Goal: Task Accomplishment & Management: Complete application form

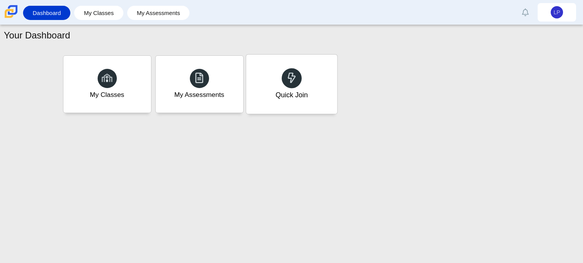
click at [308, 108] on div "Quick Join" at bounding box center [291, 84] width 91 height 59
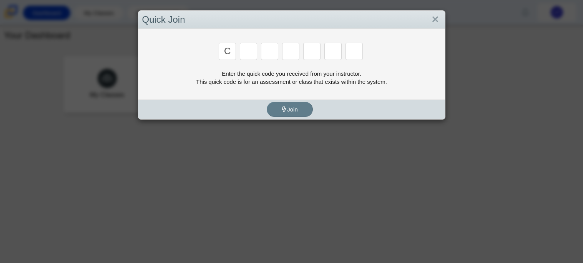
type input "c"
type input "x"
type input "d"
type input "c"
type input "s"
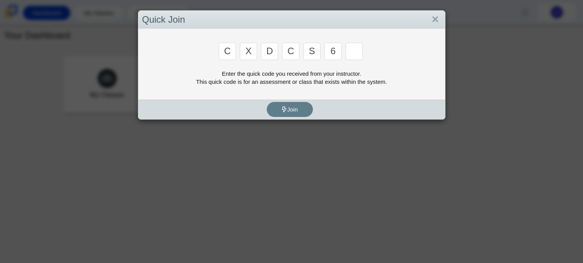
type input "6"
type input "s"
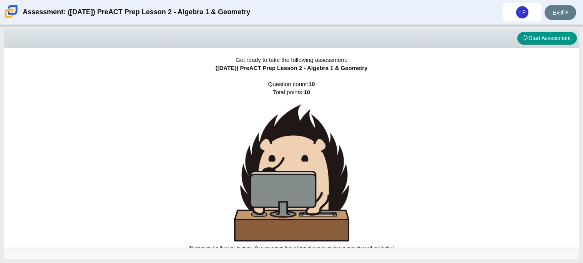
scroll to position [4, 0]
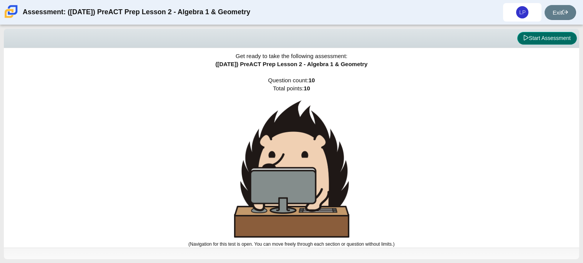
click at [543, 33] on button "Start Assessment" at bounding box center [547, 38] width 60 height 13
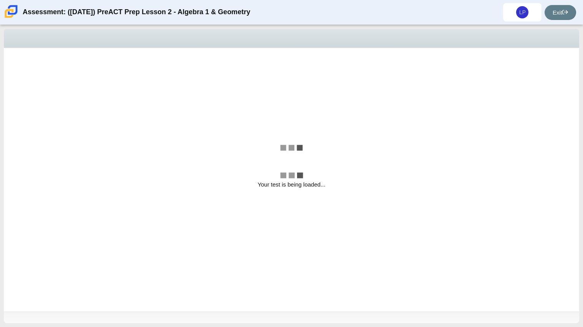
select select "bbf5d072-3e0b-44c4-9a12-6e7c9033f65b"
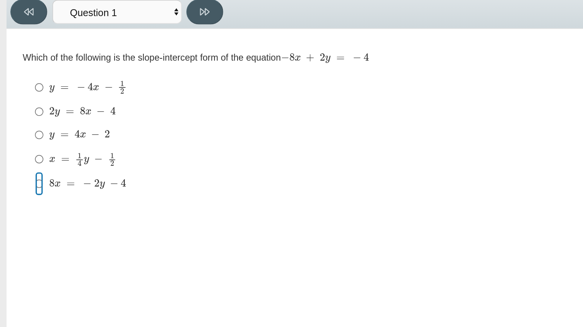
click at [22, 136] on input "8 x = − 2 y − 4 8 x = − 2 y − 4" at bounding box center [23, 141] width 5 height 14
radio input "true"
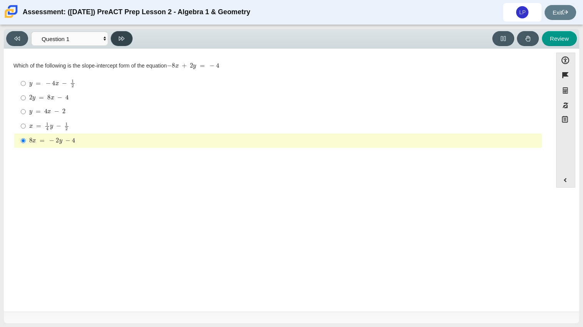
click at [116, 35] on button at bounding box center [122, 38] width 22 height 15
select select "ed62e223-81bd-4cbf-ab48-ab975844bd1f"
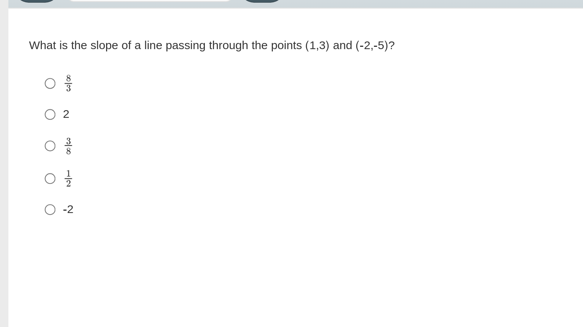
click at [27, 140] on label "-2 -2" at bounding box center [278, 142] width 527 height 14
click at [26, 140] on input "-2 -2" at bounding box center [23, 142] width 5 height 14
radio input "true"
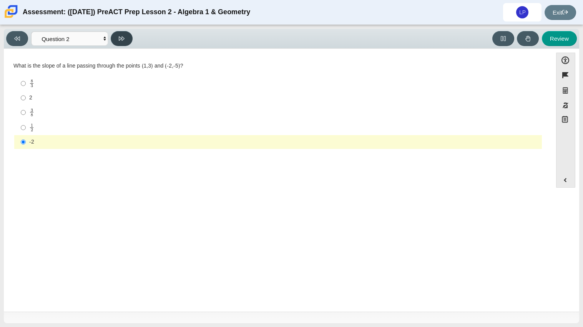
click at [117, 42] on button at bounding box center [122, 38] width 22 height 15
select select "97f4f5fa-a52e-4fed-af51-565bfcdf47cb"
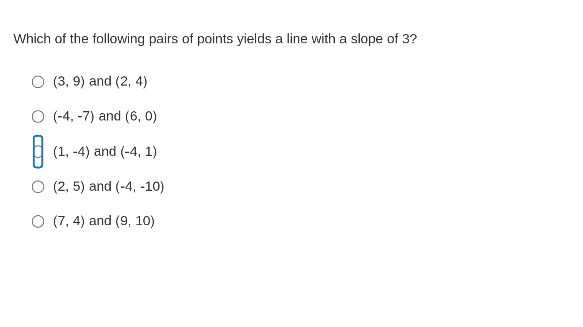
click at [25, 111] on input "(1, -4) and (-4, 1) (1, -4) and (-4, 1)" at bounding box center [23, 111] width 5 height 14
radio input "true"
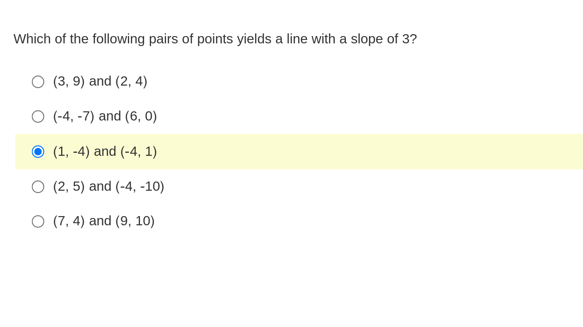
click at [28, 82] on label "(3, 9) and (2, 4) (3, 9) and (2, 4)" at bounding box center [278, 83] width 527 height 14
click at [26, 82] on input "(3, 9) and (2, 4) (3, 9) and (2, 4)" at bounding box center [23, 83] width 5 height 14
radio input "true"
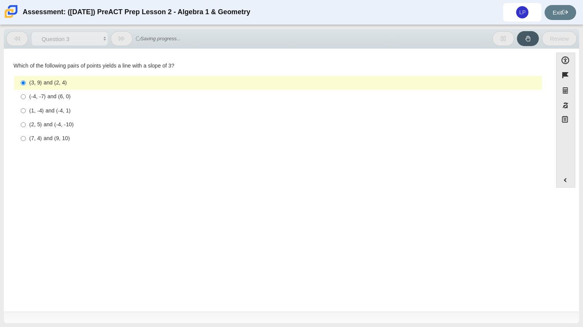
click at [256, 108] on div "(1, -4) and (-4, 1)" at bounding box center [284, 111] width 510 height 8
click at [26, 108] on input "(1, -4) and (-4, 1) (1, -4) and (-4, 1)" at bounding box center [23, 111] width 5 height 14
radio input "true"
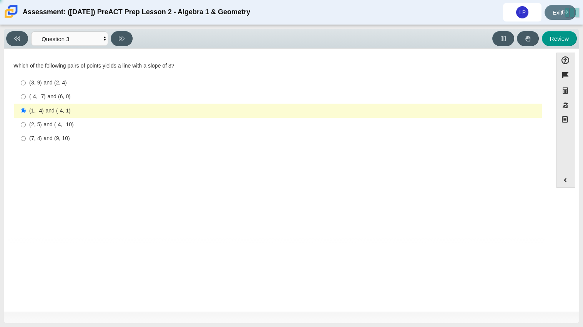
click at [116, 80] on div "(3, 9) and (2, 4)" at bounding box center [284, 83] width 510 height 8
click at [26, 80] on input "(3, 9) and (2, 4) (3, 9) and (2, 4)" at bounding box center [23, 83] width 5 height 14
radio input "true"
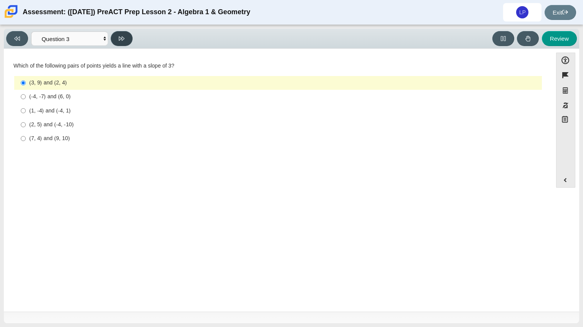
click at [113, 32] on button at bounding box center [122, 38] width 22 height 15
select select "89427bb7-e313-4f00-988f-8b8255897029"
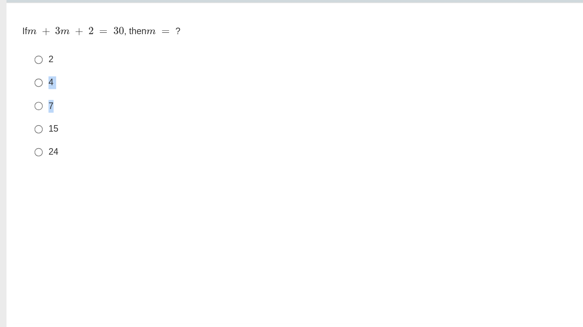
drag, startPoint x: 37, startPoint y: 86, endPoint x: 37, endPoint y: 105, distance: 18.5
click at [37, 105] on ul "2 2 4 4 7 7 15 15 24 24" at bounding box center [278, 111] width 528 height 71
click at [38, 96] on div "4" at bounding box center [284, 97] width 510 height 8
click at [26, 96] on input "4 4" at bounding box center [23, 97] width 5 height 14
radio input "true"
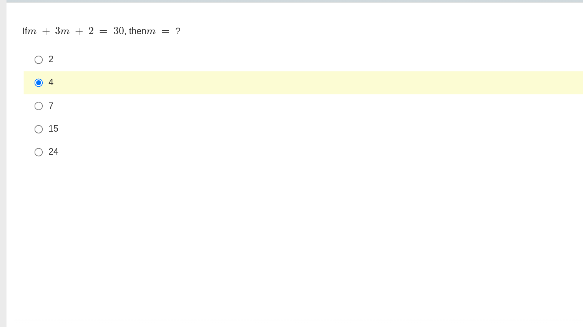
click at [36, 103] on label "4 4" at bounding box center [278, 97] width 527 height 14
click at [26, 103] on input "4 4" at bounding box center [23, 97] width 5 height 14
click at [36, 108] on div "7" at bounding box center [284, 111] width 510 height 8
click at [26, 108] on input "7 7" at bounding box center [23, 111] width 5 height 14
radio input "true"
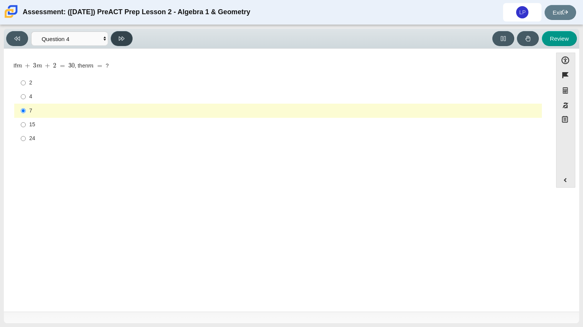
click at [120, 36] on icon at bounding box center [122, 39] width 6 height 6
select select "489dcffd-4e6a-49cf-a9d6-ad1d4a911a4e"
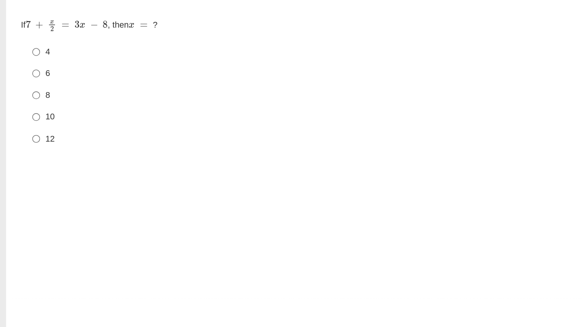
click at [40, 125] on div "10" at bounding box center [284, 125] width 510 height 8
click at [26, 125] on input "10 10" at bounding box center [23, 125] width 5 height 14
radio input "true"
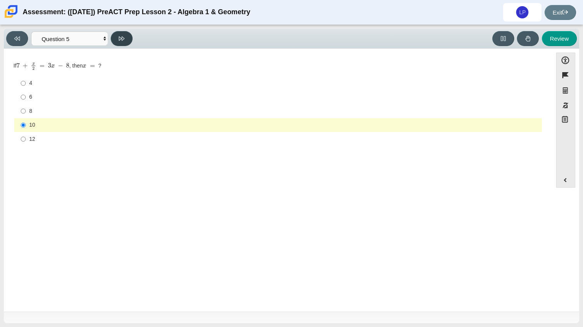
click at [119, 42] on button at bounding box center [122, 38] width 22 height 15
select select "210571de-36a6-4d8e-a361-ceff8ef801dc"
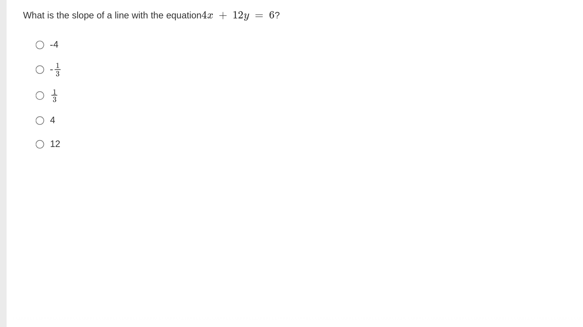
click at [44, 96] on div "- 1 3" at bounding box center [284, 97] width 510 height 9
click at [26, 96] on input "- 1 3 -1 third" at bounding box center [23, 97] width 5 height 15
radio input "true"
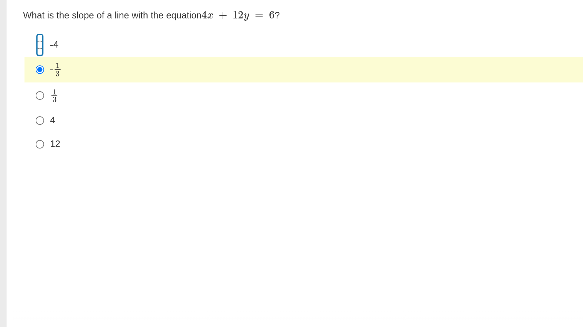
radio input "true"
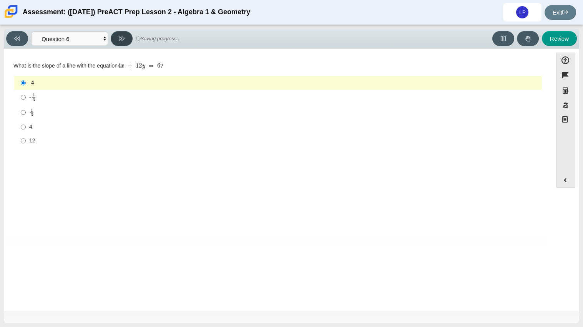
click at [122, 40] on icon at bounding box center [122, 39] width 6 height 4
select select "ec95ace6-bebc-42b8-9428-40567494d4da"
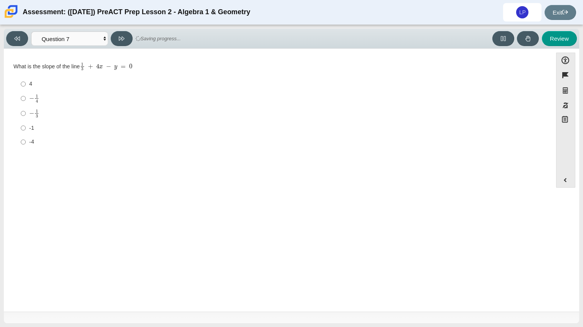
click at [54, 141] on div "-4" at bounding box center [284, 142] width 510 height 8
click at [26, 141] on input "-4 -4" at bounding box center [23, 142] width 5 height 14
radio input "true"
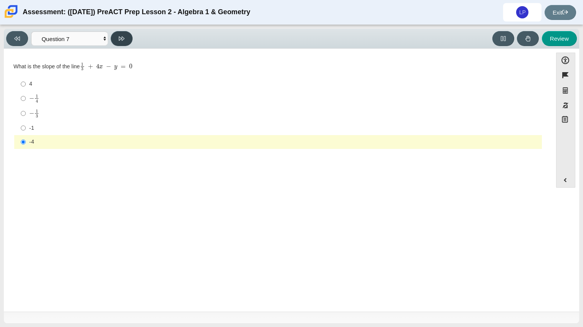
click at [124, 36] on icon at bounding box center [122, 39] width 6 height 6
select select "ce81fe10-bf29-4b5e-8bd7-4f47f2fed4d8"
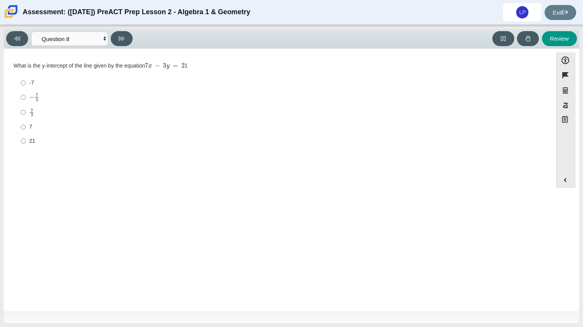
click at [58, 113] on div "7 3" at bounding box center [284, 112] width 510 height 9
click at [26, 113] on input "7 3 7 thirds" at bounding box center [23, 112] width 5 height 15
radio input "true"
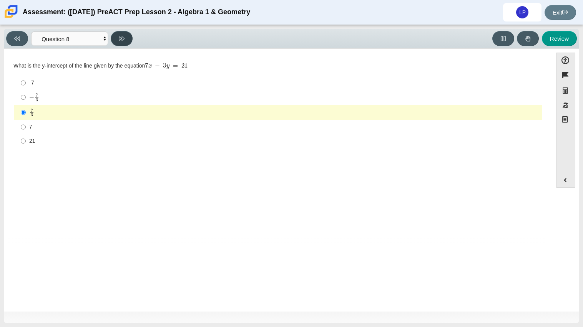
click at [119, 38] on icon at bounding box center [122, 39] width 6 height 4
select select "14773eaf-2ca1-47ae-afe7-a624a56f34b3"
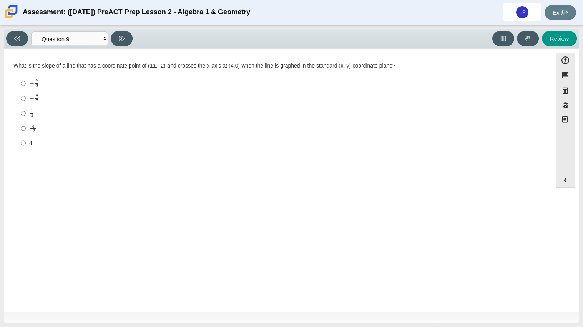
click at [77, 138] on label "4 4" at bounding box center [278, 143] width 527 height 14
click at [26, 138] on input "4 4" at bounding box center [23, 143] width 5 height 14
radio input "true"
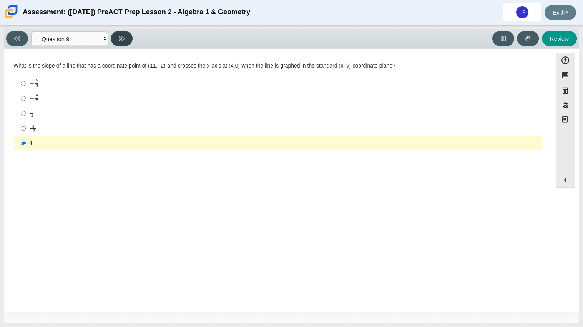
click at [132, 39] on button at bounding box center [122, 38] width 22 height 15
select select "96b71634-eacb-4f7e-8aef-411727d9bcba"
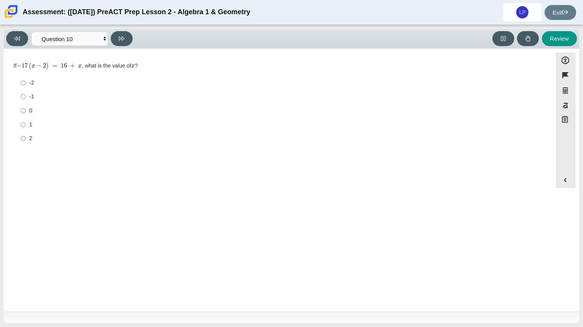
click at [86, 112] on div "0" at bounding box center [284, 111] width 510 height 8
click at [26, 112] on input "0 0" at bounding box center [23, 111] width 5 height 14
radio input "true"
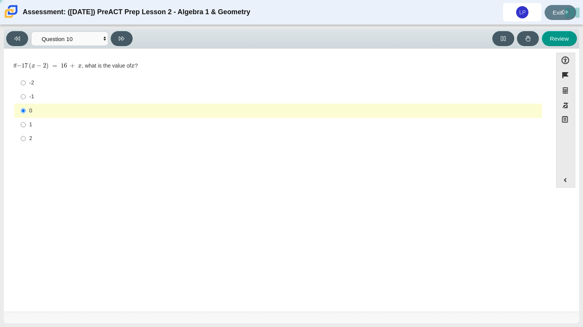
click at [80, 120] on label "1 1" at bounding box center [278, 125] width 527 height 14
click at [26, 120] on input "1 1" at bounding box center [23, 125] width 5 height 14
radio input "true"
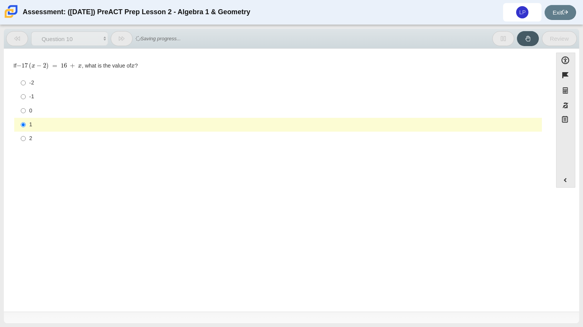
click at [97, 78] on label "-2 -2" at bounding box center [278, 83] width 527 height 14
click at [26, 78] on input "-2 -2" at bounding box center [23, 83] width 5 height 14
radio input "true"
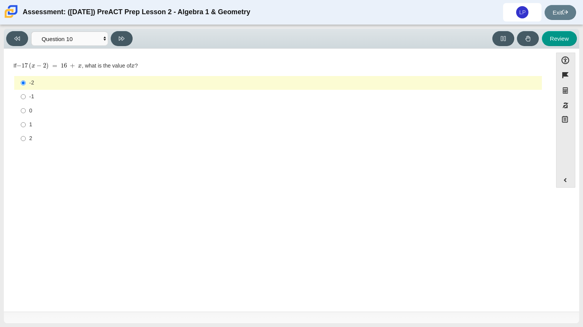
click at [125, 29] on div "Viewing Question 10 of 10 in Pacing Mode Questions Question 1 Question 2 Questi…" at bounding box center [291, 39] width 575 height 20
click at [124, 36] on icon at bounding box center [122, 39] width 6 height 6
select select "review"
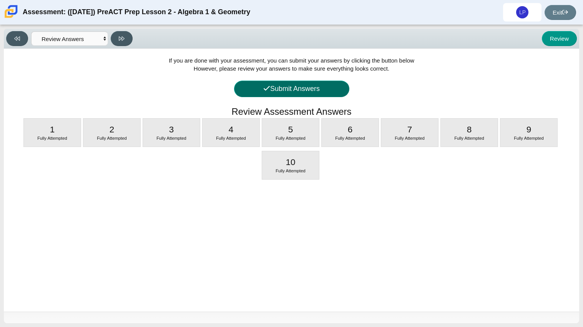
click at [321, 97] on button "Submit Answers" at bounding box center [291, 89] width 115 height 17
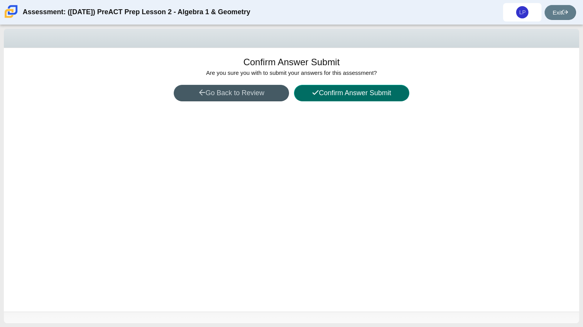
click at [321, 97] on button "Confirm Answer Submit" at bounding box center [351, 93] width 115 height 17
